Goal: Information Seeking & Learning: Find specific fact

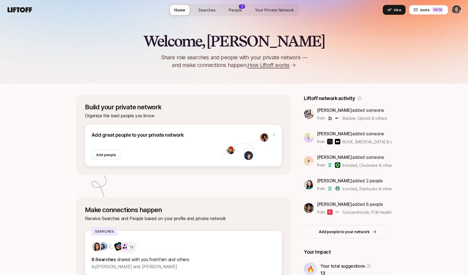
click at [206, 10] on span "Searches" at bounding box center [206, 10] width 17 height 6
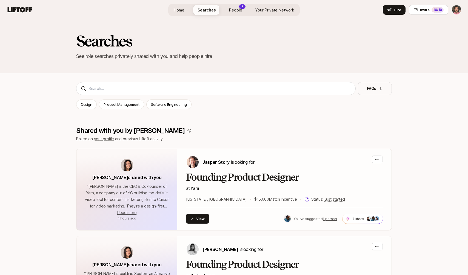
click at [232, 11] on span "People" at bounding box center [235, 10] width 13 height 6
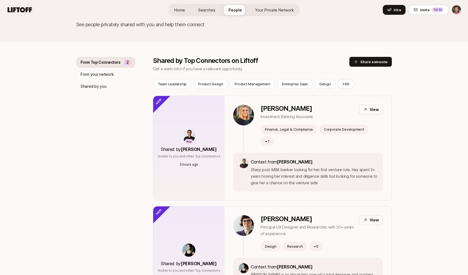
scroll to position [35, 0]
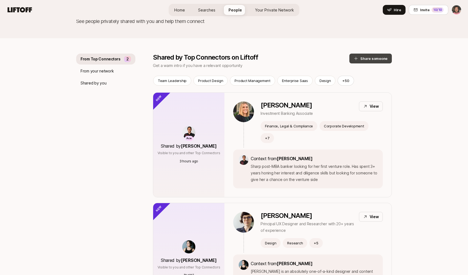
click at [374, 58] on button "Share someone" at bounding box center [370, 59] width 42 height 10
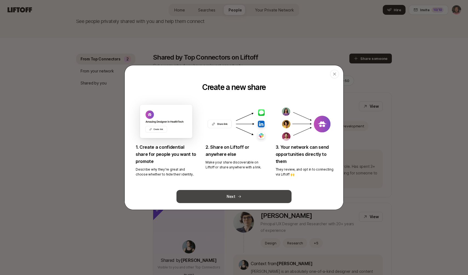
click at [234, 197] on button "Next" at bounding box center [233, 196] width 115 height 13
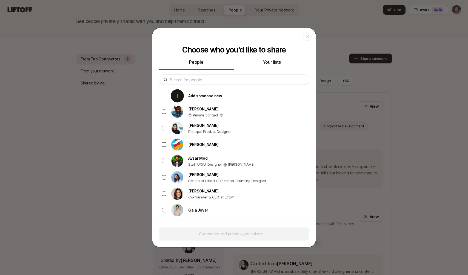
click at [200, 96] on p "Add someone new" at bounding box center [205, 96] width 34 height 7
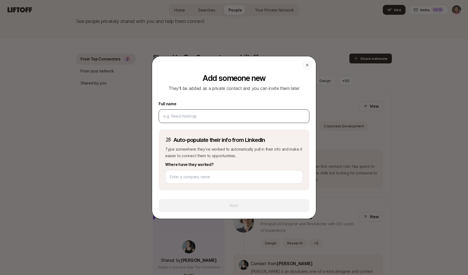
click at [188, 119] on input at bounding box center [233, 116] width 141 height 7
type input "[PERSON_NAME]"
click at [305, 65] on icon at bounding box center [307, 65] width 4 height 4
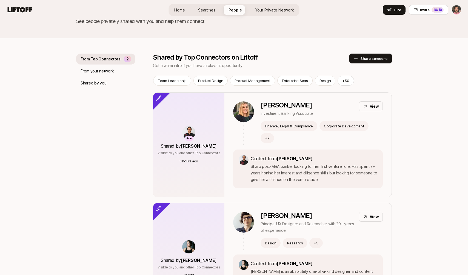
click at [208, 11] on span "Searches" at bounding box center [206, 10] width 17 height 6
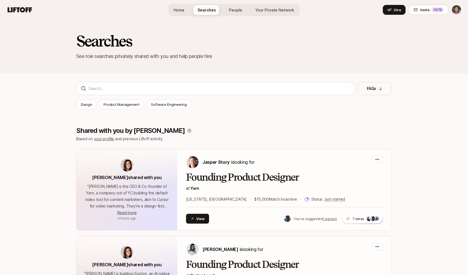
click at [177, 9] on span "Home" at bounding box center [179, 10] width 11 height 6
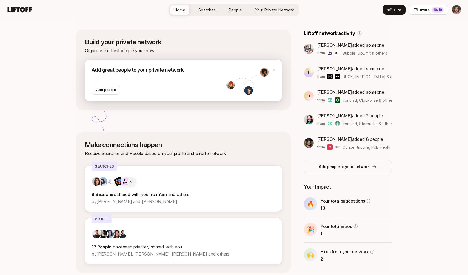
scroll to position [85, 0]
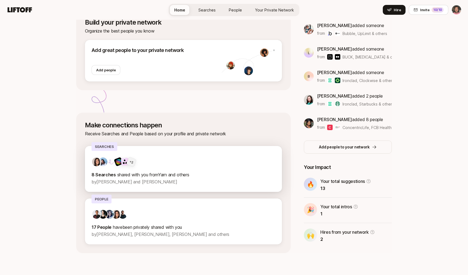
click at [141, 171] on div "+ 5 8 Searches shared with you from Yarn and others by [PERSON_NAME] and [PERSO…" at bounding box center [183, 171] width 184 height 28
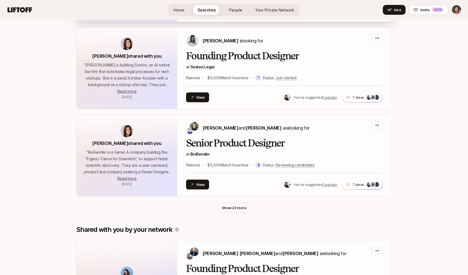
scroll to position [217, 0]
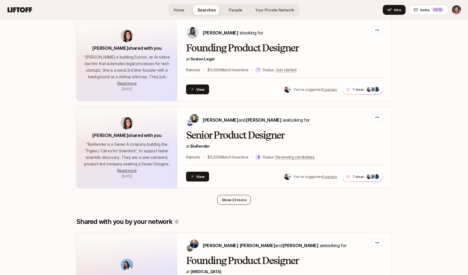
click at [236, 200] on button "Show 22 more" at bounding box center [234, 200] width 34 height 10
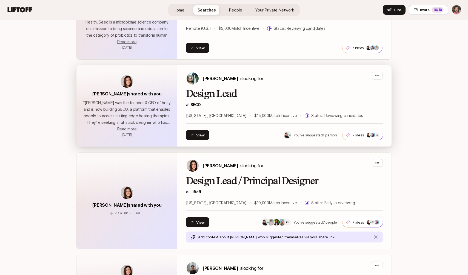
scroll to position [444, 0]
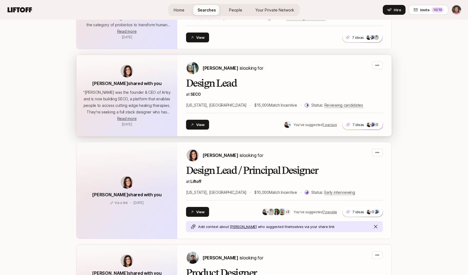
click at [205, 84] on h2 "Design Lead" at bounding box center [284, 83] width 197 height 11
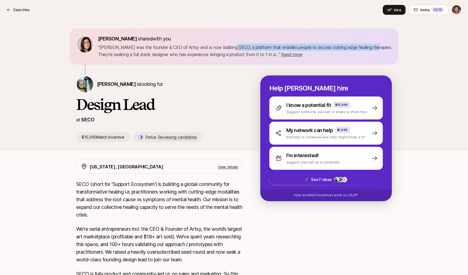
drag, startPoint x: 374, startPoint y: 47, endPoint x: 230, endPoint y: 47, distance: 144.0
click at [230, 47] on p "" [PERSON_NAME] was the founder & CEO of Artsy and is now building SECO, a plat…" at bounding box center [245, 51] width 294 height 14
copy p "a platform that enables people to access cutting edge healing therapies."
